Goal: Use online tool/utility: Utilize a website feature to perform a specific function

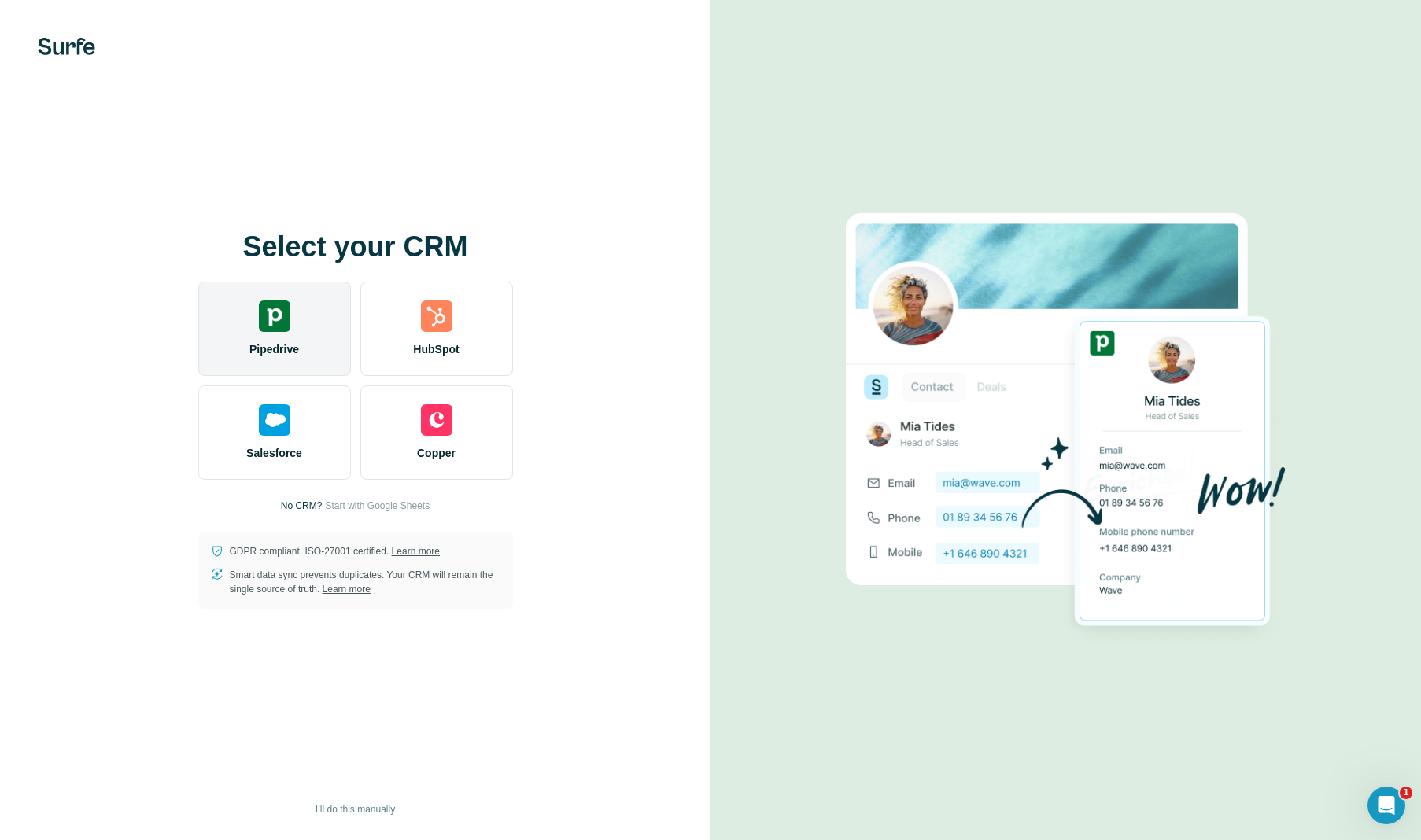
click at [308, 337] on div "Pipedrive" at bounding box center [275, 329] width 153 height 95
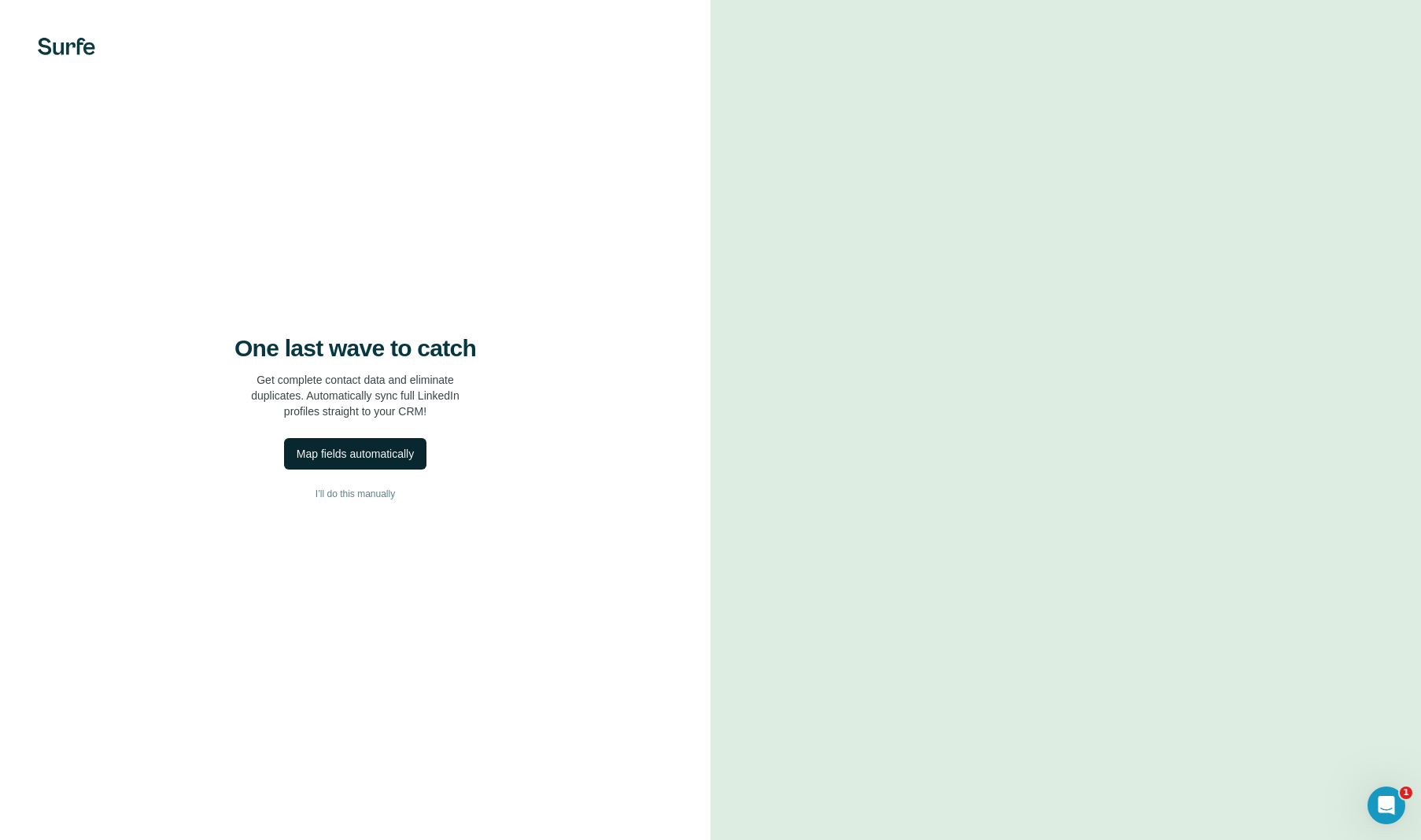
click at [382, 441] on button "Map fields automatically" at bounding box center [355, 454] width 143 height 32
